Goal: Information Seeking & Learning: Learn about a topic

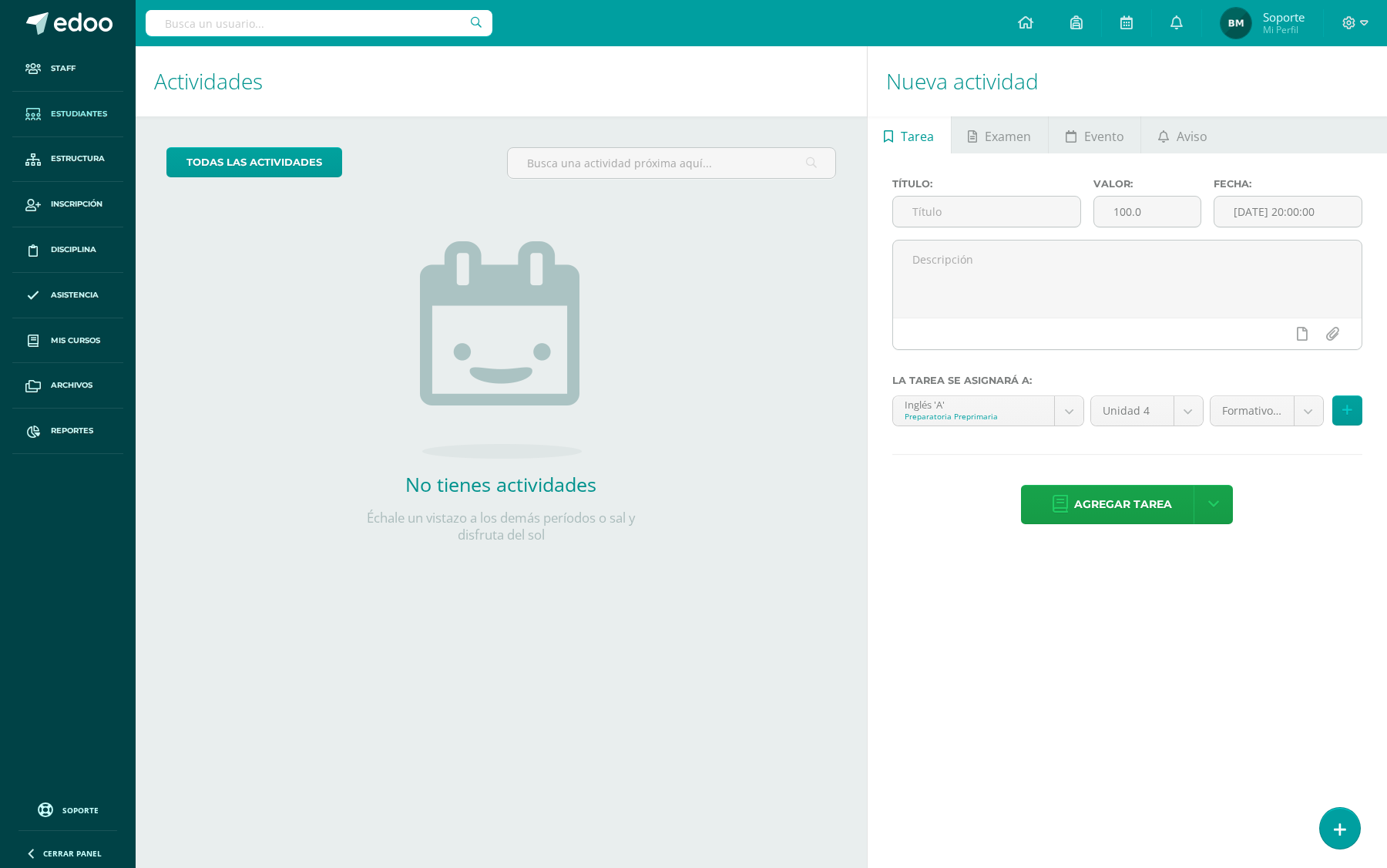
click at [75, 110] on span "Estudiantes" at bounding box center [78, 114] width 56 height 12
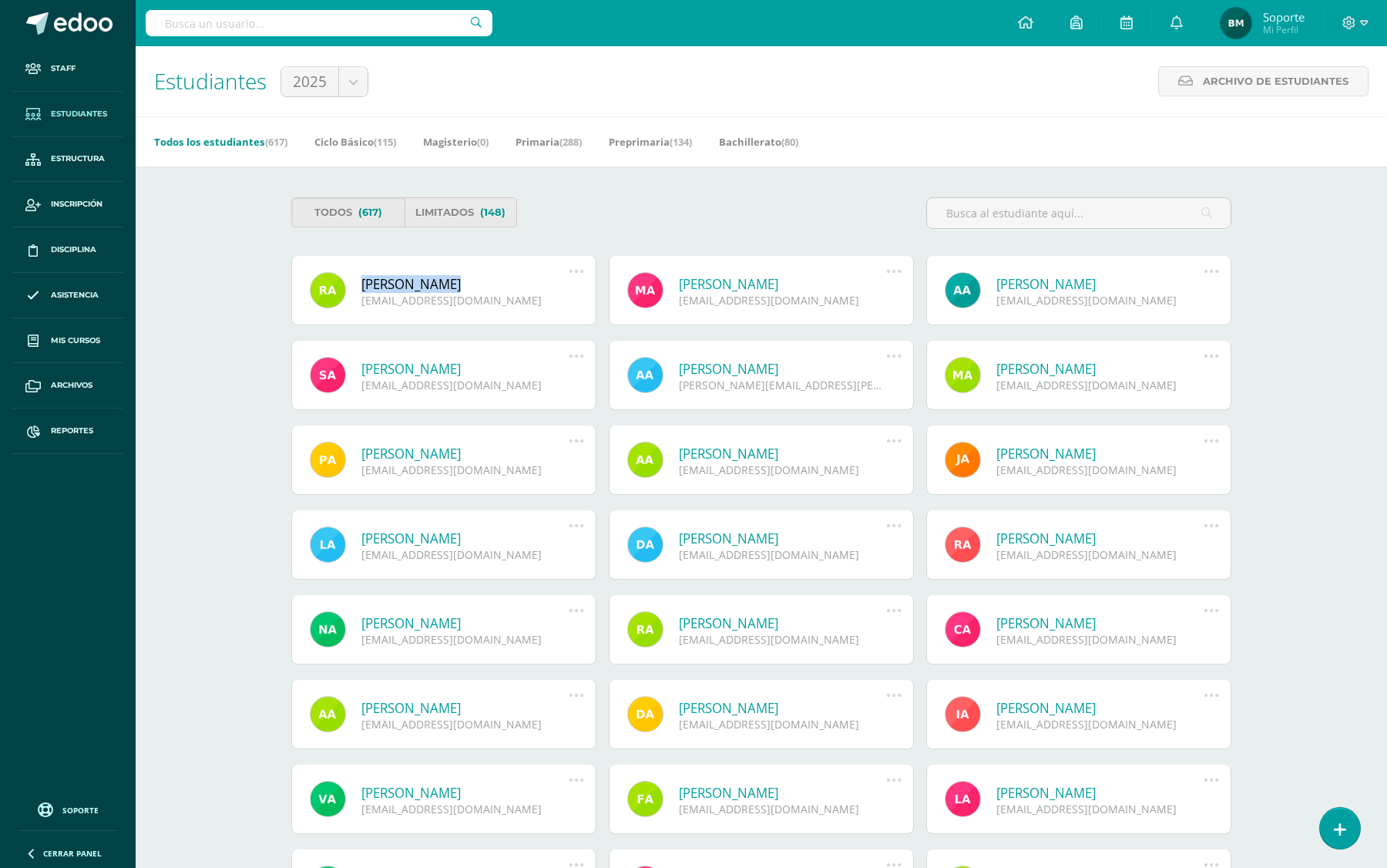
click at [402, 283] on link "[PERSON_NAME]" at bounding box center [465, 284] width 207 height 18
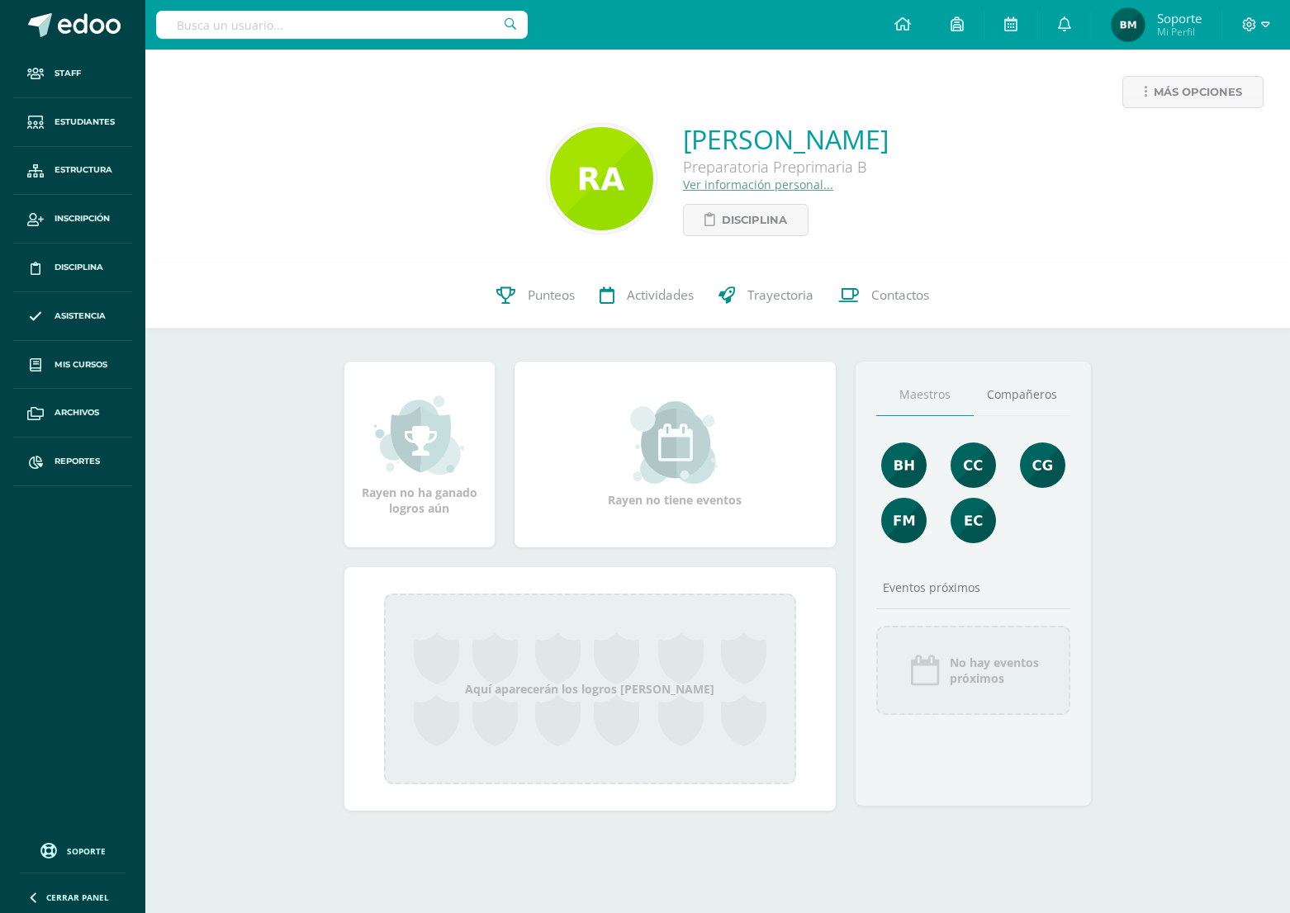
click at [793, 188] on link "Ver información personal..." at bounding box center [758, 185] width 150 height 16
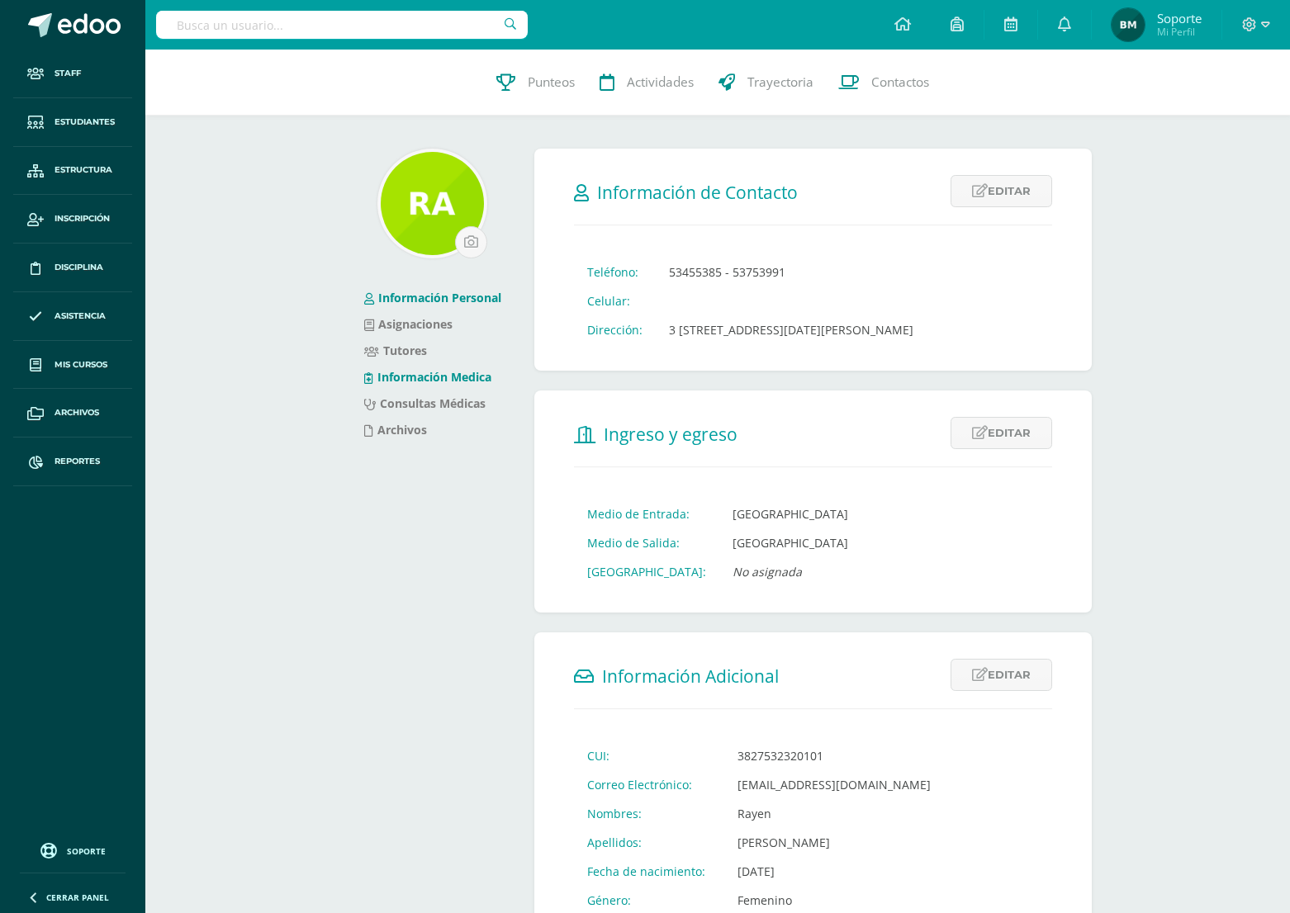
click at [447, 372] on link "Información Medica" at bounding box center [427, 377] width 127 height 16
